Goal: Task Accomplishment & Management: Manage account settings

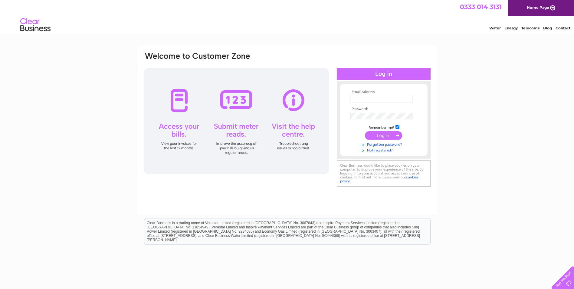
type input "accounts@hamptons.scot"
click at [386, 133] on input "submit" at bounding box center [383, 135] width 37 height 8
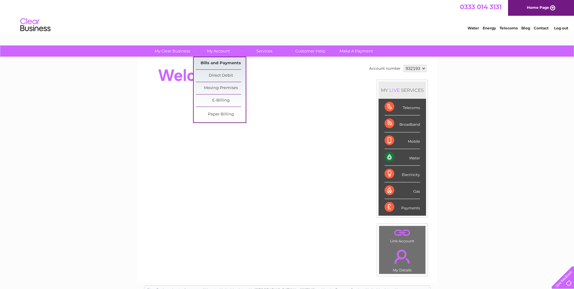
click at [226, 61] on link "Bills and Payments" at bounding box center [221, 63] width 50 height 12
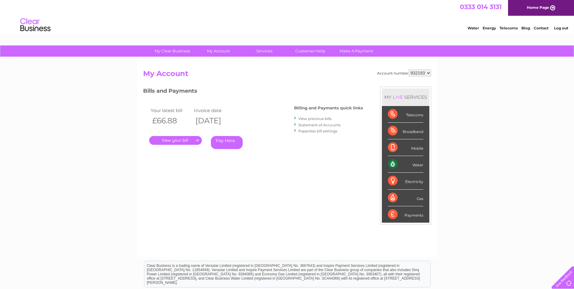
click at [172, 140] on link "." at bounding box center [175, 140] width 53 height 9
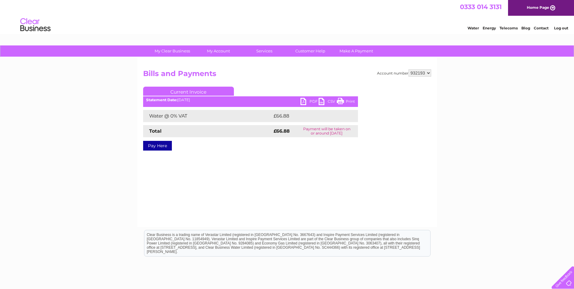
click at [301, 102] on link "PDF" at bounding box center [309, 102] width 18 height 9
